Goal: Check status: Check status

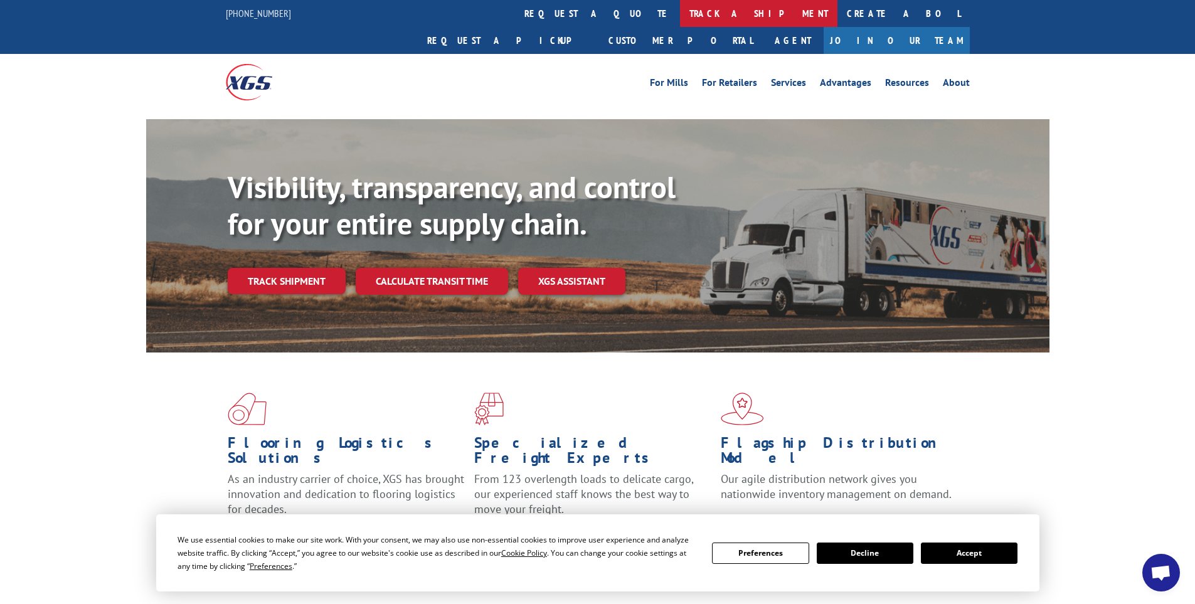
click at [680, 8] on link "track a shipment" at bounding box center [759, 13] width 158 height 27
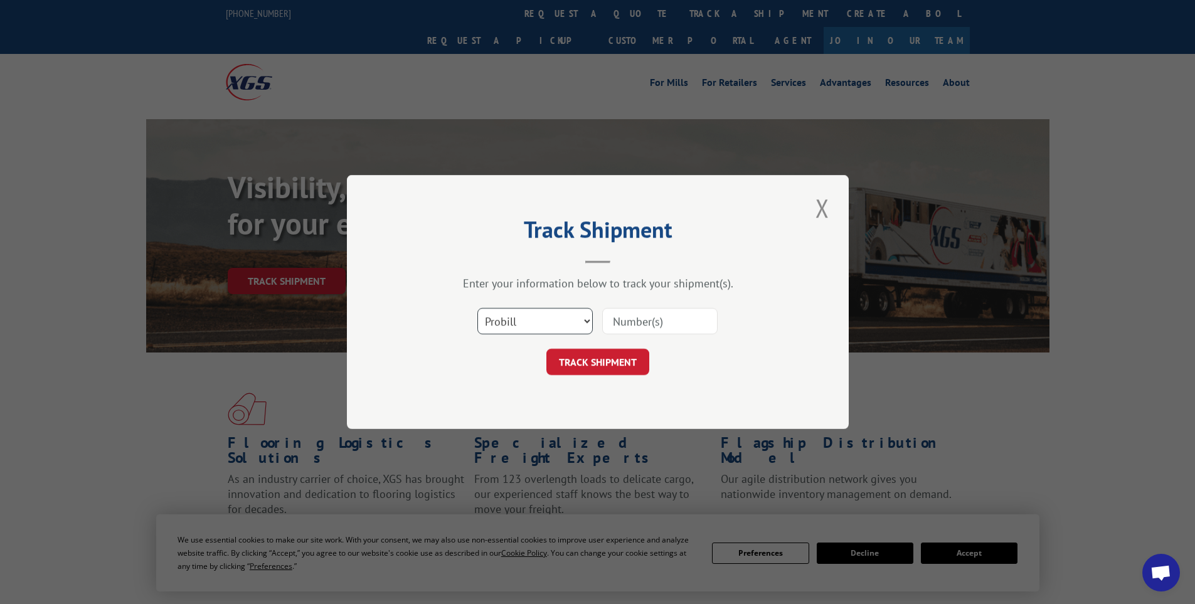
click at [516, 320] on select "Select category... Probill BOL PO" at bounding box center [535, 321] width 115 height 26
select select "bol"
click at [478, 308] on select "Select category... Probill BOL PO" at bounding box center [535, 321] width 115 height 26
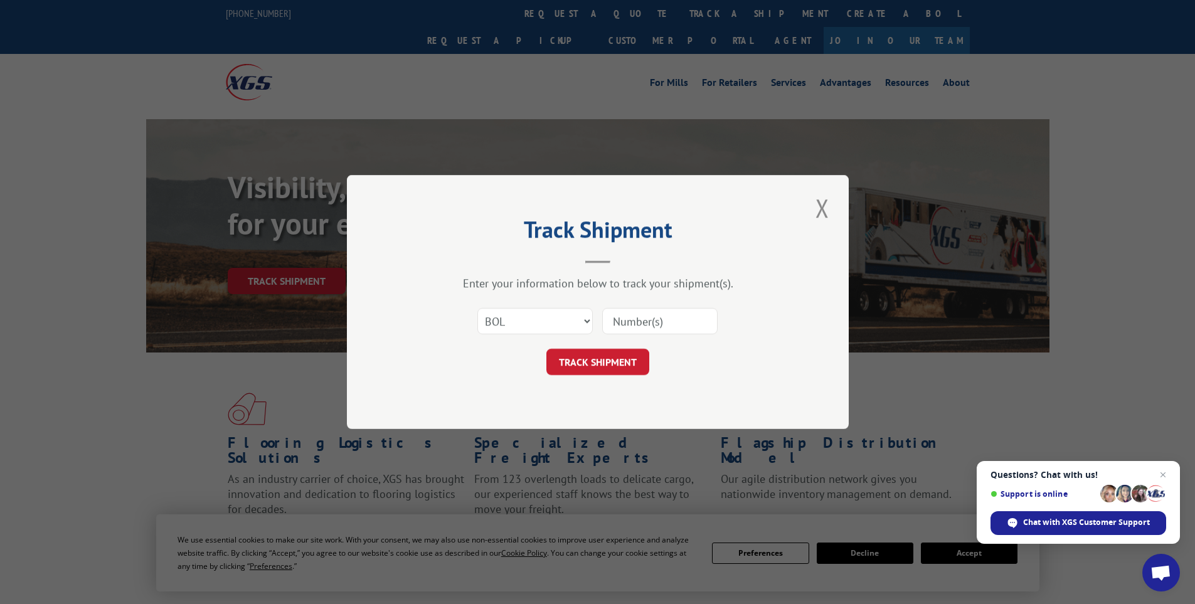
click at [692, 323] on input at bounding box center [659, 321] width 115 height 26
paste input "00889690116846259"
type input "00889690116846259"
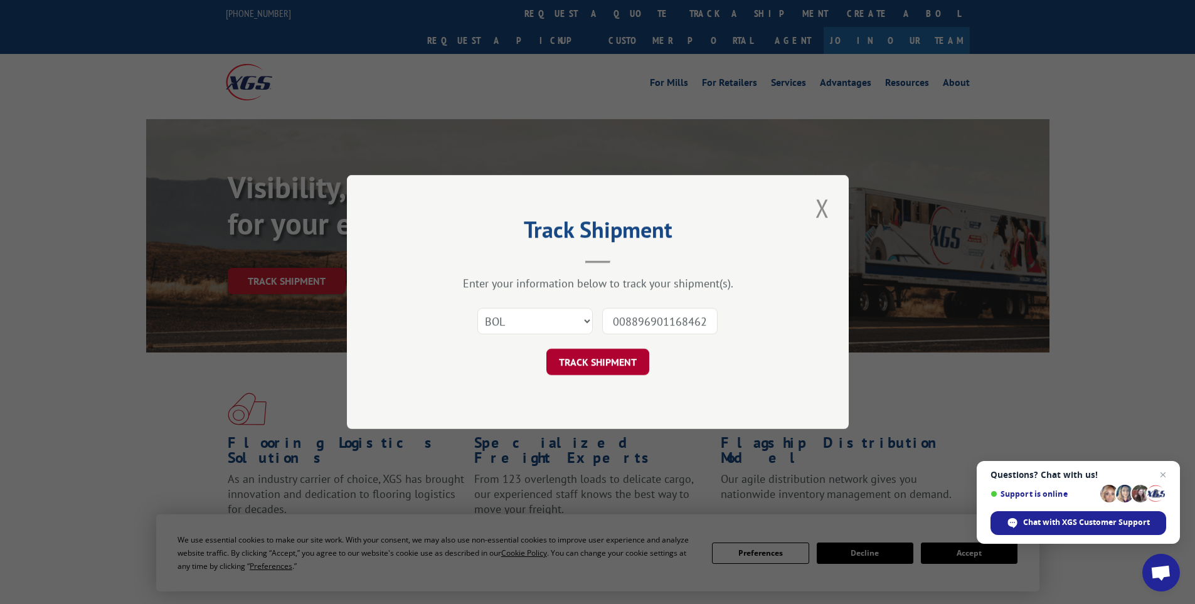
click at [602, 353] on button "TRACK SHIPMENT" at bounding box center [598, 362] width 103 height 26
